Goal: Find specific page/section: Find specific page/section

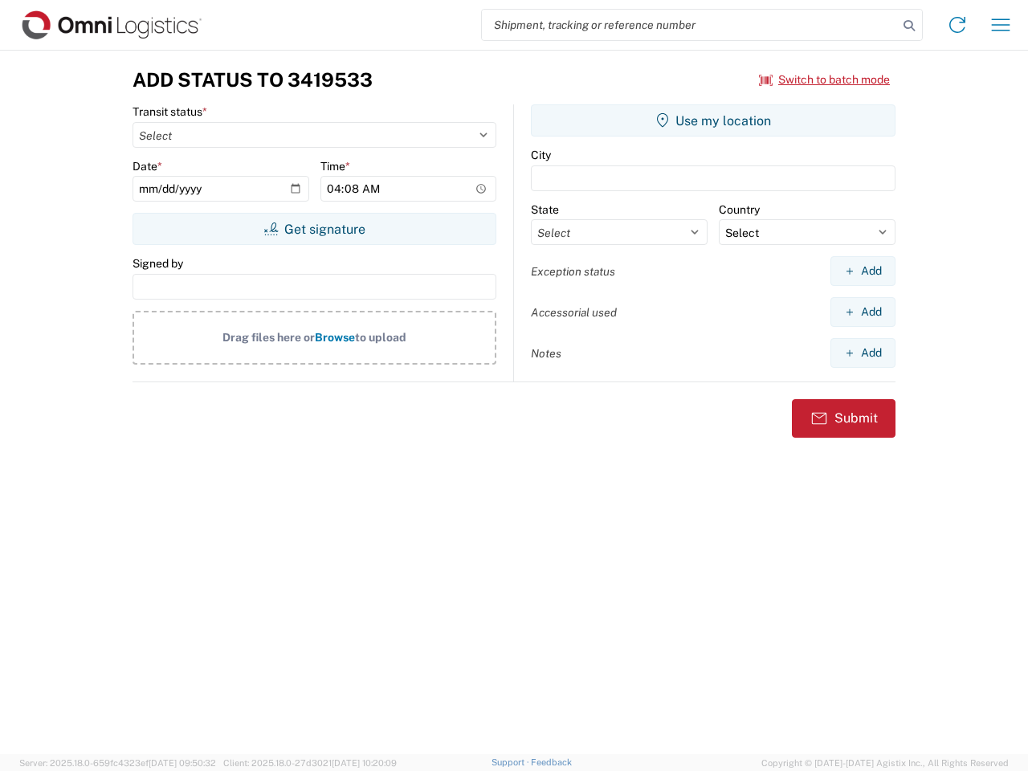
click at [690, 25] on input "search" at bounding box center [690, 25] width 416 height 31
click at [909, 26] on icon at bounding box center [909, 25] width 22 height 22
click at [958, 25] on icon at bounding box center [958, 25] width 26 height 26
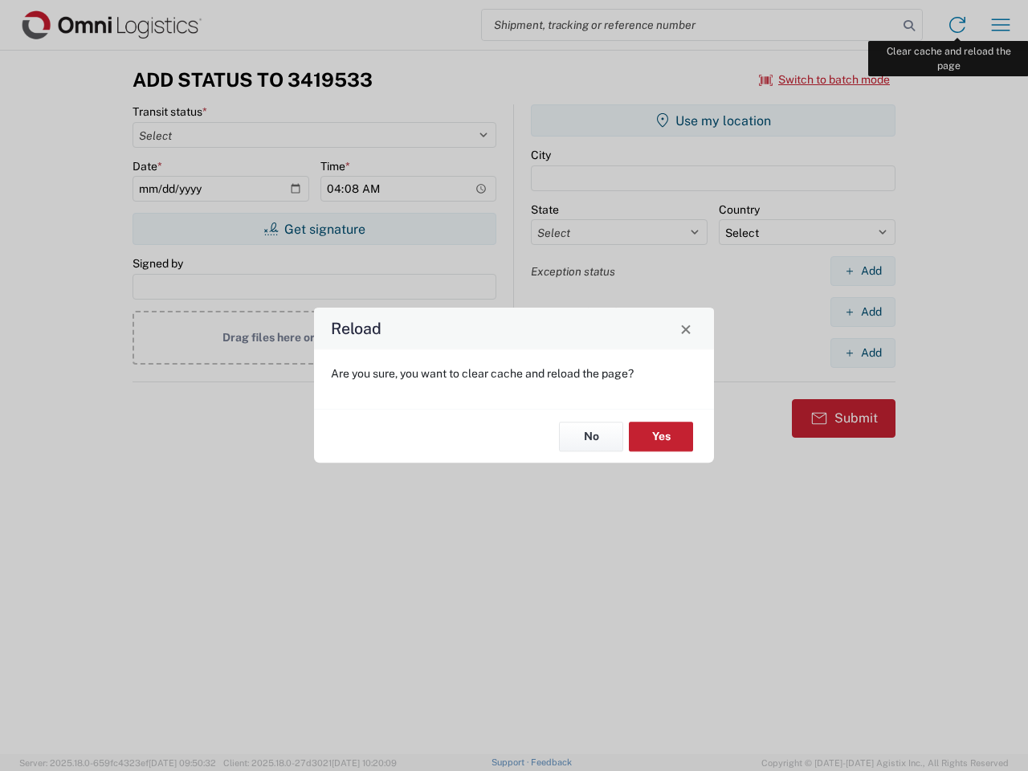
click at [1001, 25] on div "Reload Are you sure, you want to clear cache and reload the page? No Yes" at bounding box center [514, 385] width 1028 height 771
click at [825, 80] on div "Reload Are you sure, you want to clear cache and reload the page? No Yes" at bounding box center [514, 385] width 1028 height 771
click at [314, 229] on div "Reload Are you sure, you want to clear cache and reload the page? No Yes" at bounding box center [514, 385] width 1028 height 771
click at [713, 121] on div "Reload Are you sure, you want to clear cache and reload the page? No Yes" at bounding box center [514, 385] width 1028 height 771
click at [863, 271] on div "Reload Are you sure, you want to clear cache and reload the page? No Yes" at bounding box center [514, 385] width 1028 height 771
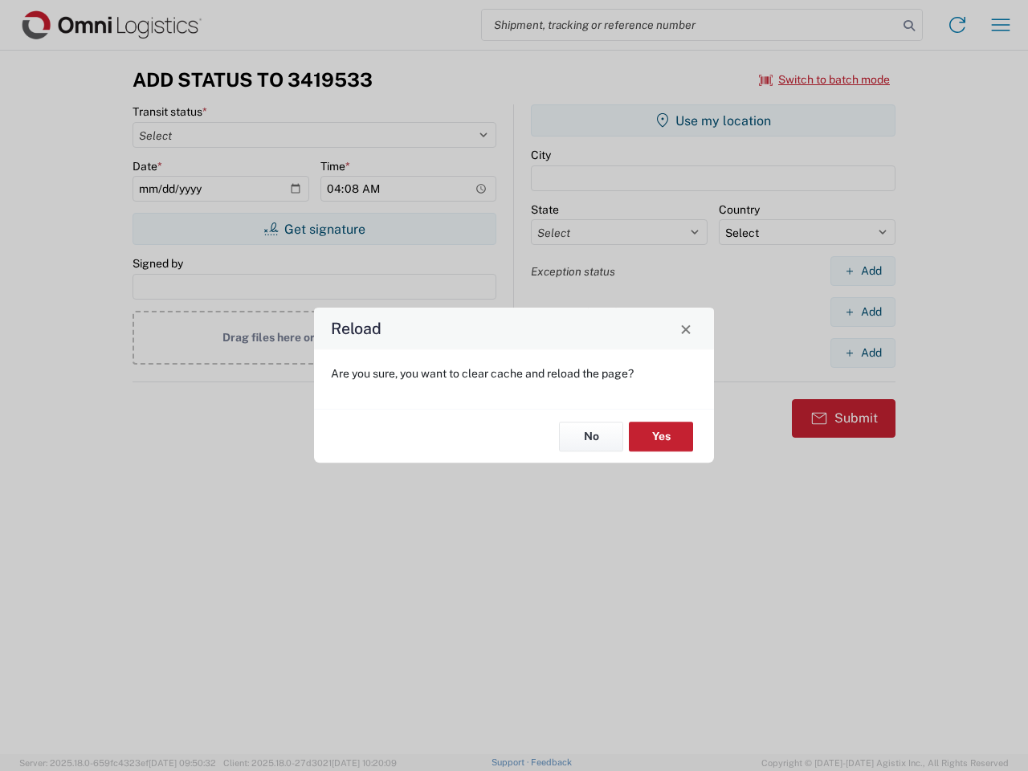
click at [863, 312] on div "Reload Are you sure, you want to clear cache and reload the page? No Yes" at bounding box center [514, 385] width 1028 height 771
click at [863, 353] on div "Reload Are you sure, you want to clear cache and reload the page? No Yes" at bounding box center [514, 385] width 1028 height 771
